Goal: Check status: Check status

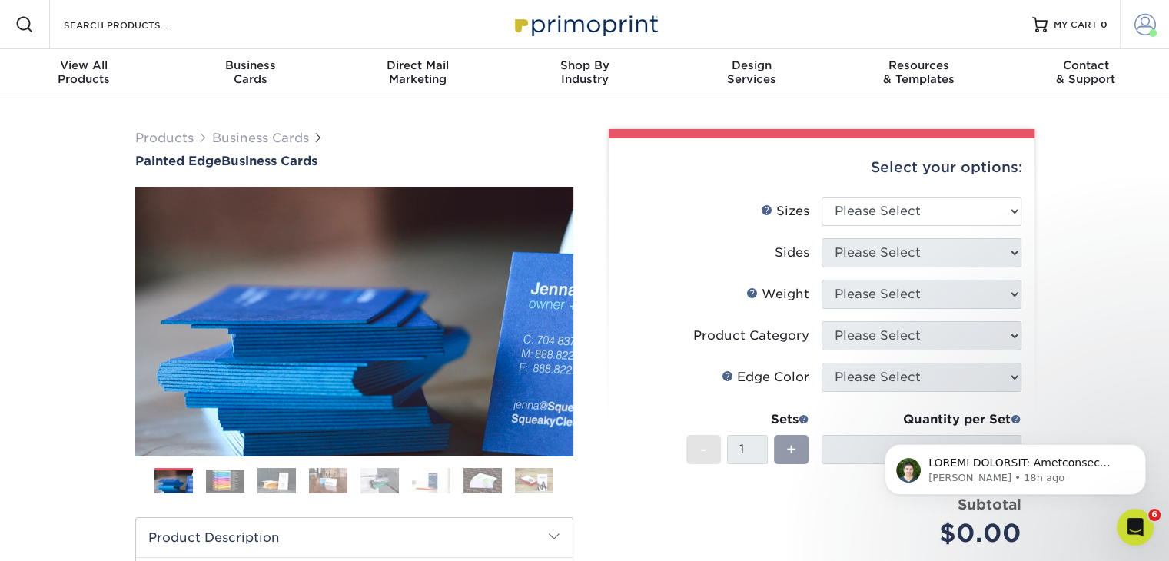
click at [1152, 24] on span at bounding box center [1146, 25] width 22 height 22
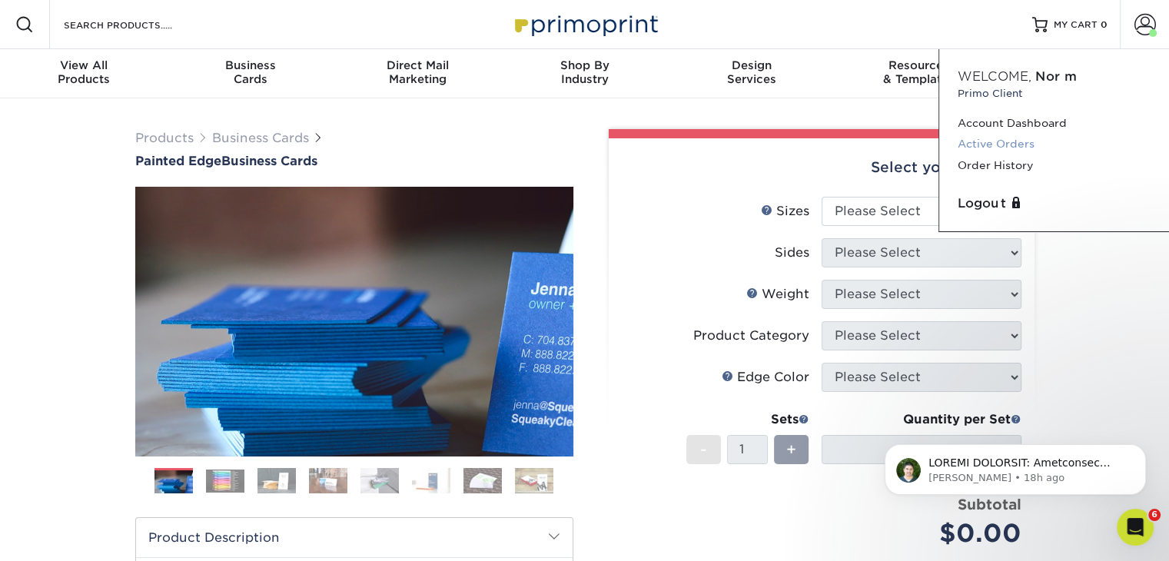
click at [1013, 145] on link "Active Orders" at bounding box center [1054, 144] width 193 height 21
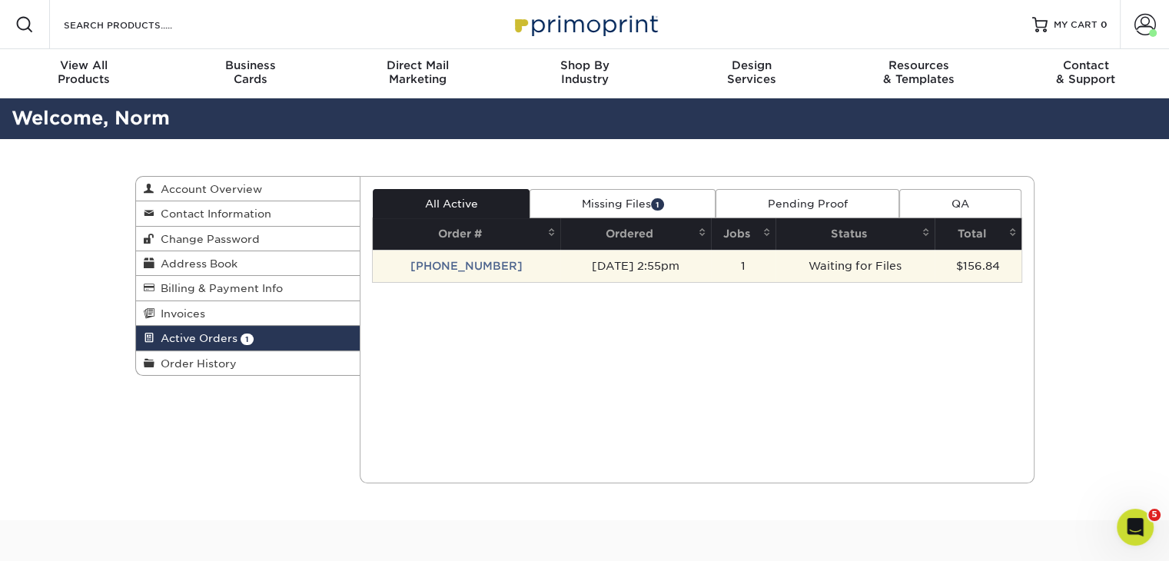
click at [851, 271] on td "Waiting for Files" at bounding box center [855, 266] width 159 height 32
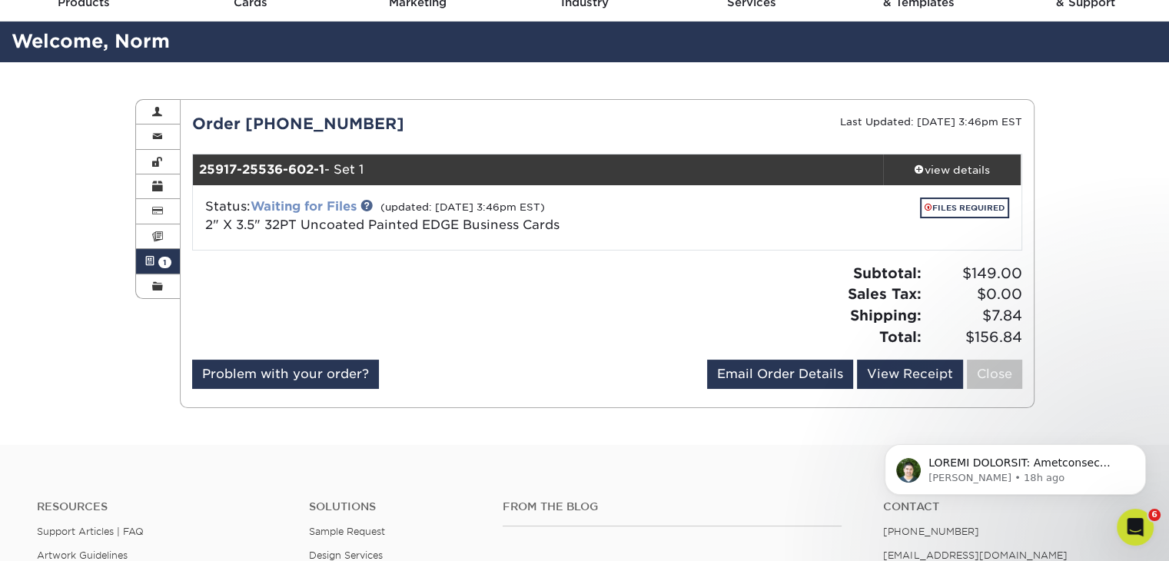
click at [308, 207] on link "Waiting for Files" at bounding box center [304, 206] width 106 height 15
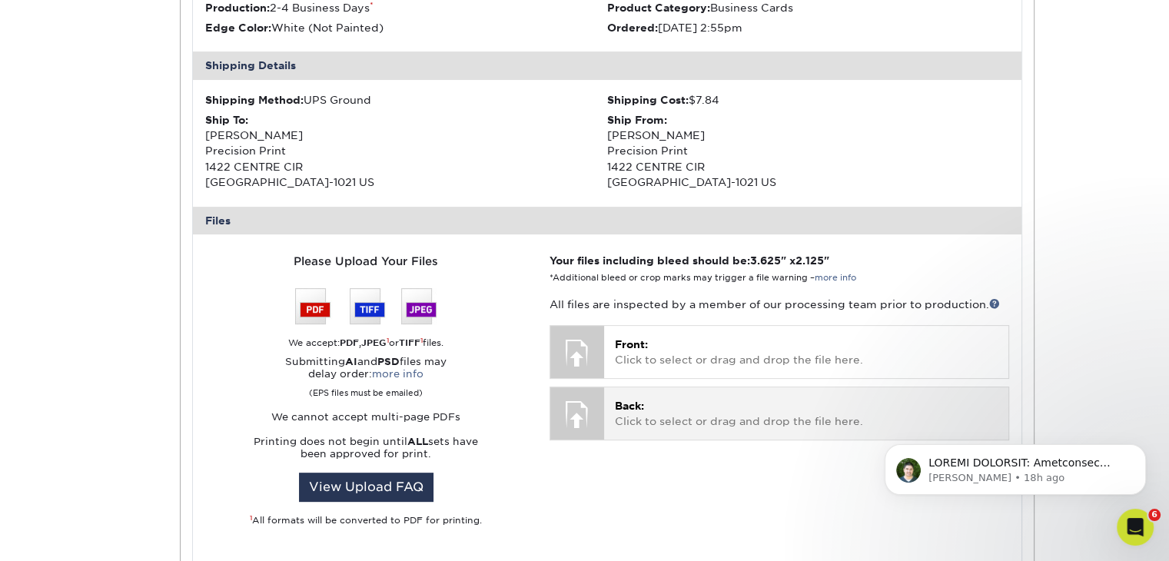
scroll to position [461, 0]
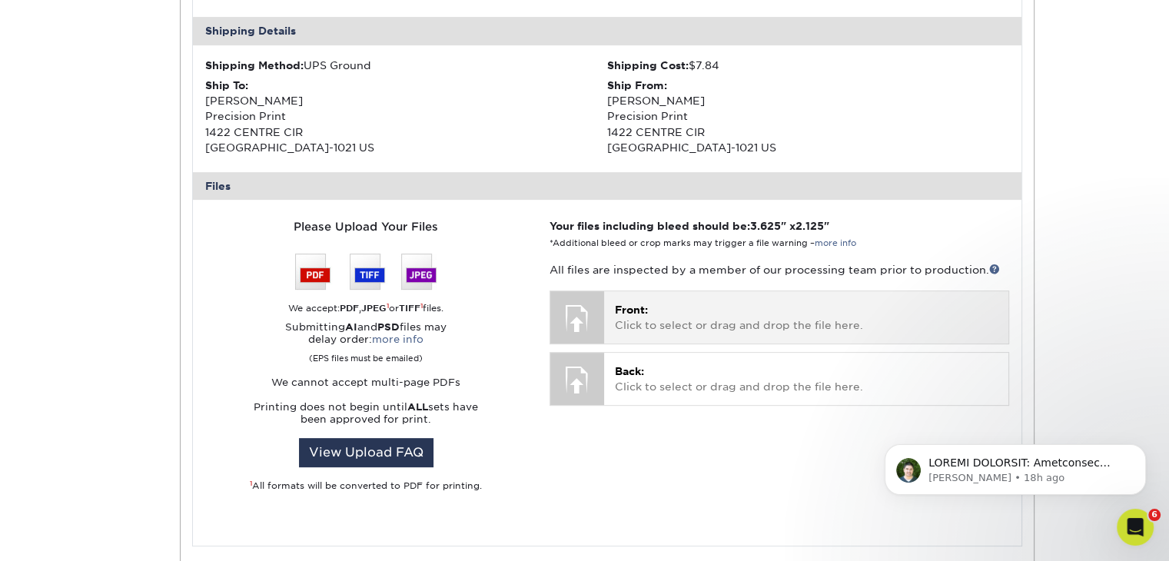
click at [694, 308] on p "Front: Click to select or drag and drop the file here." at bounding box center [806, 318] width 382 height 32
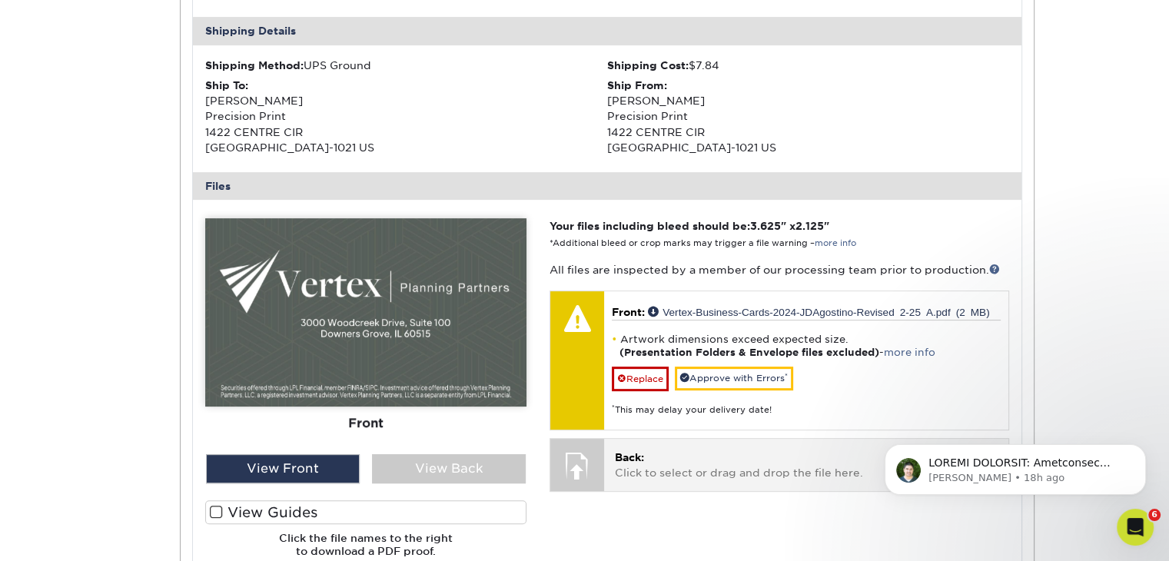
click at [716, 461] on p "Back: Click to select or drag and drop the file here." at bounding box center [806, 466] width 382 height 32
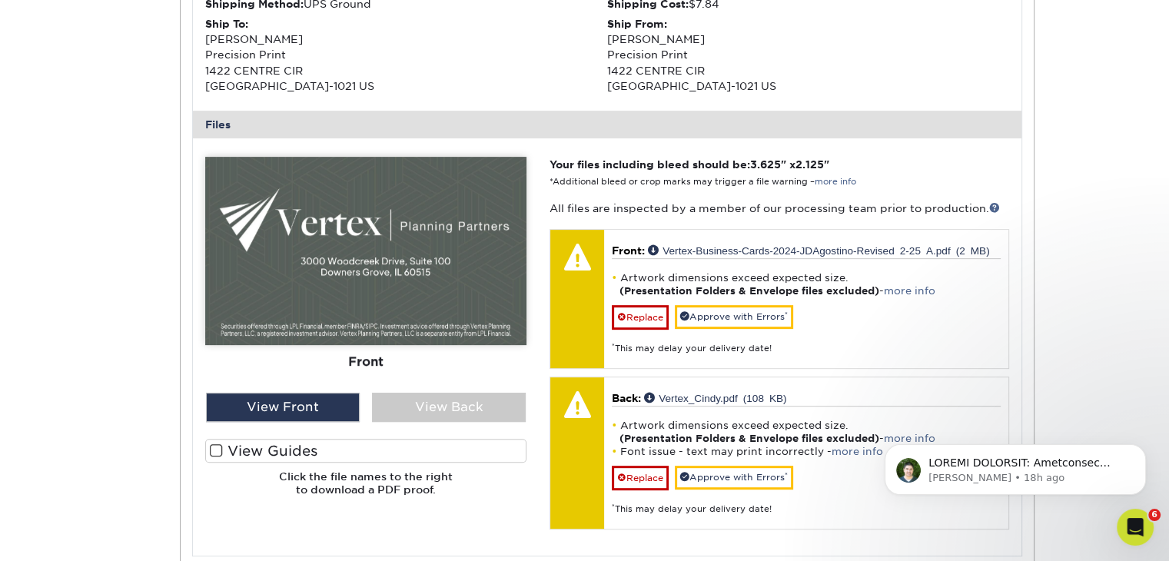
scroll to position [615, 0]
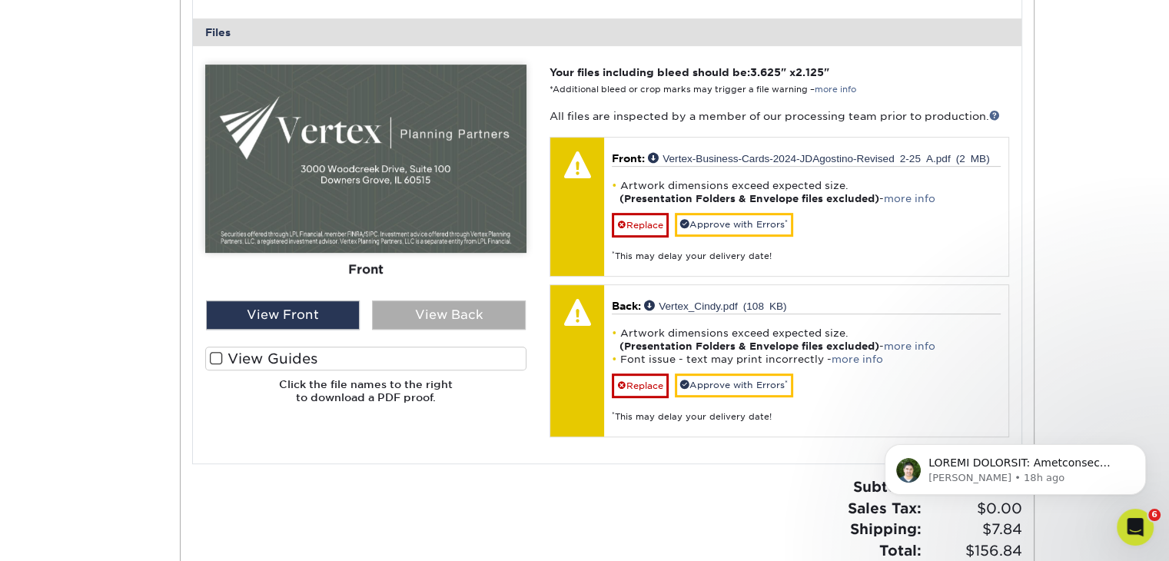
click at [467, 311] on div "View Back" at bounding box center [449, 315] width 154 height 29
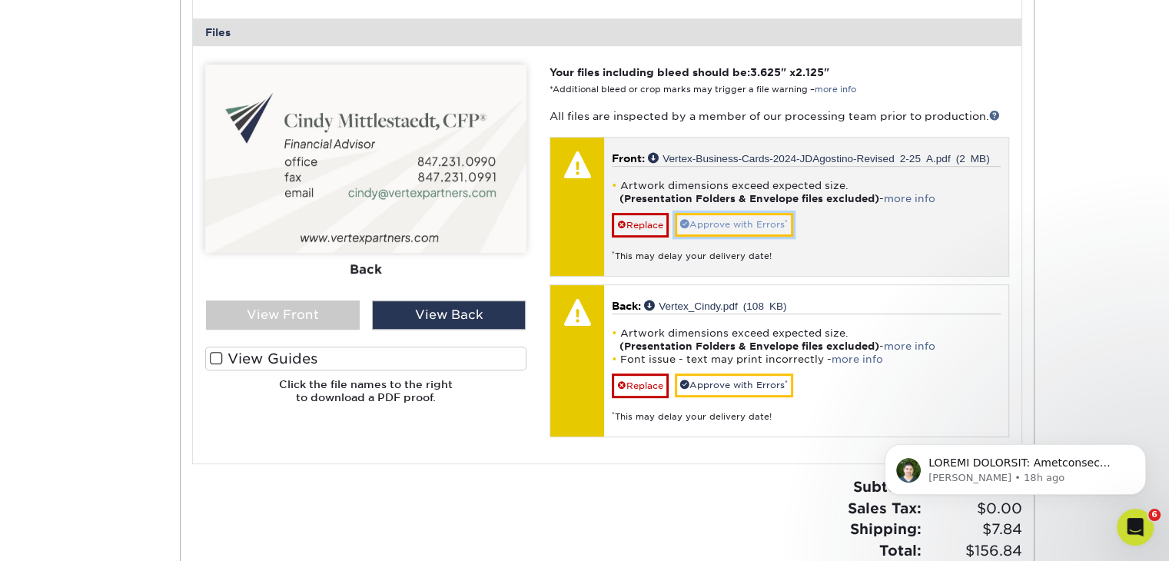
click at [755, 225] on link "Approve with Errors *" at bounding box center [734, 225] width 118 height 24
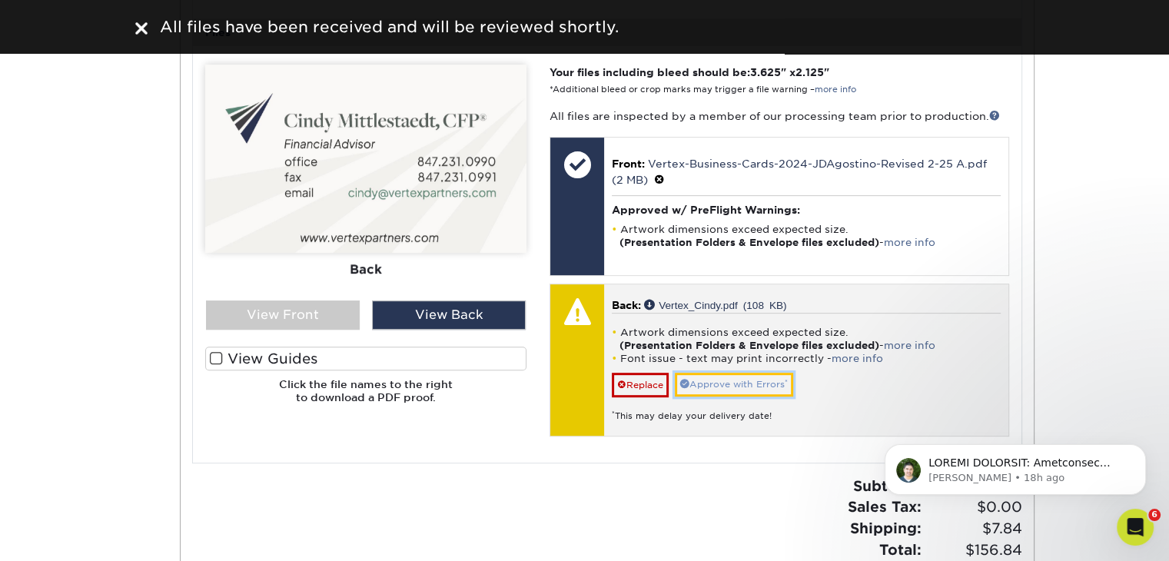
click at [731, 382] on link "Approve with Errors *" at bounding box center [734, 385] width 118 height 24
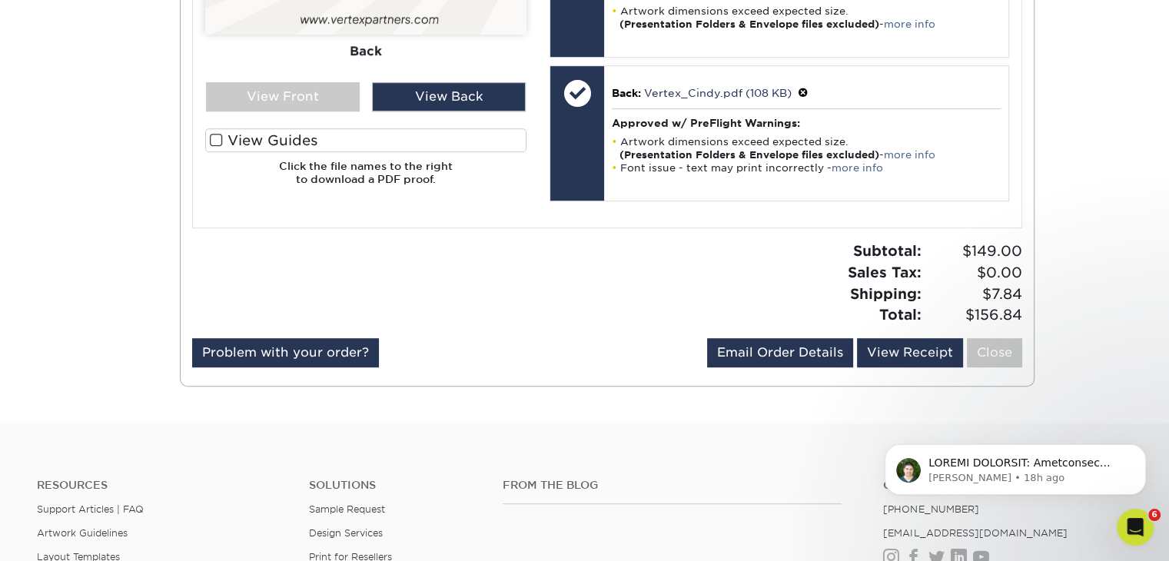
scroll to position [846, 0]
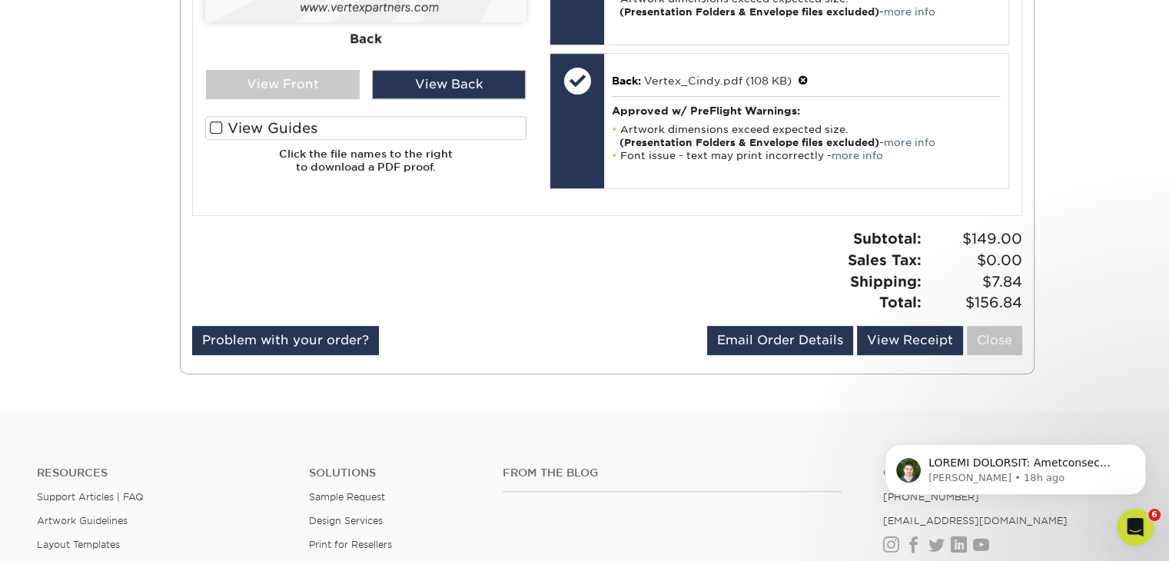
click at [454, 306] on div at bounding box center [394, 276] width 427 height 97
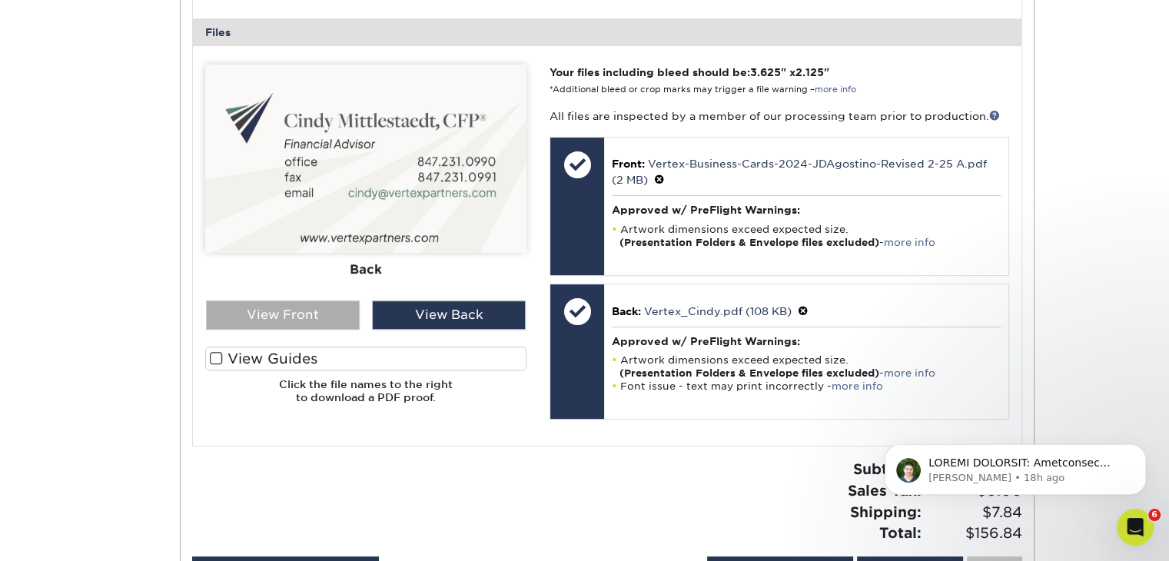
click at [264, 321] on div "View Front" at bounding box center [283, 315] width 154 height 29
